Goal: Information Seeking & Learning: Learn about a topic

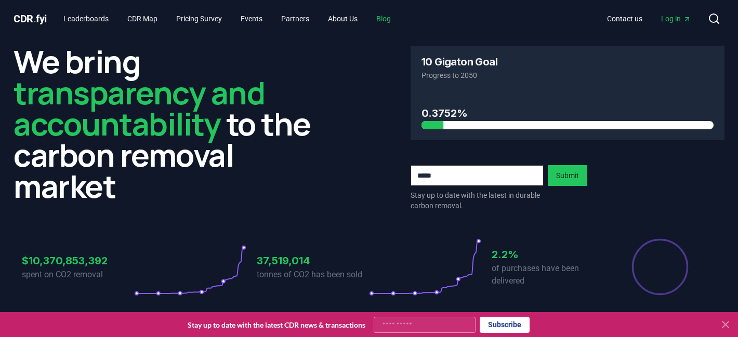
click at [398, 21] on link "Blog" at bounding box center [383, 18] width 31 height 19
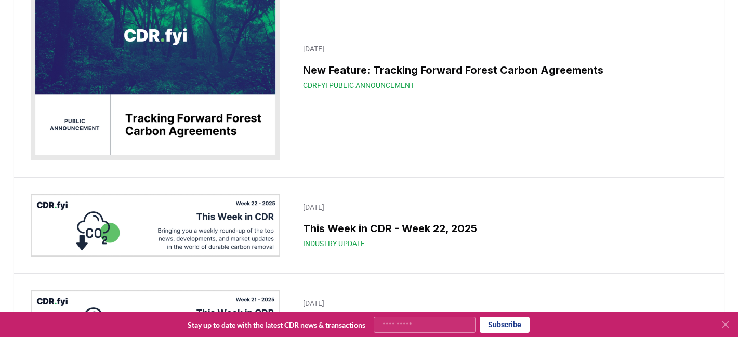
scroll to position [2167, 0]
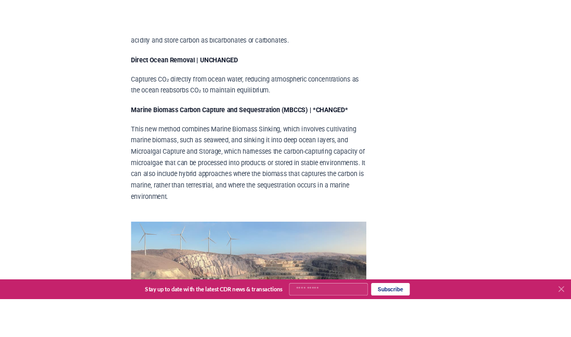
scroll to position [3182, 0]
